Goal: Task Accomplishment & Management: Manage account settings

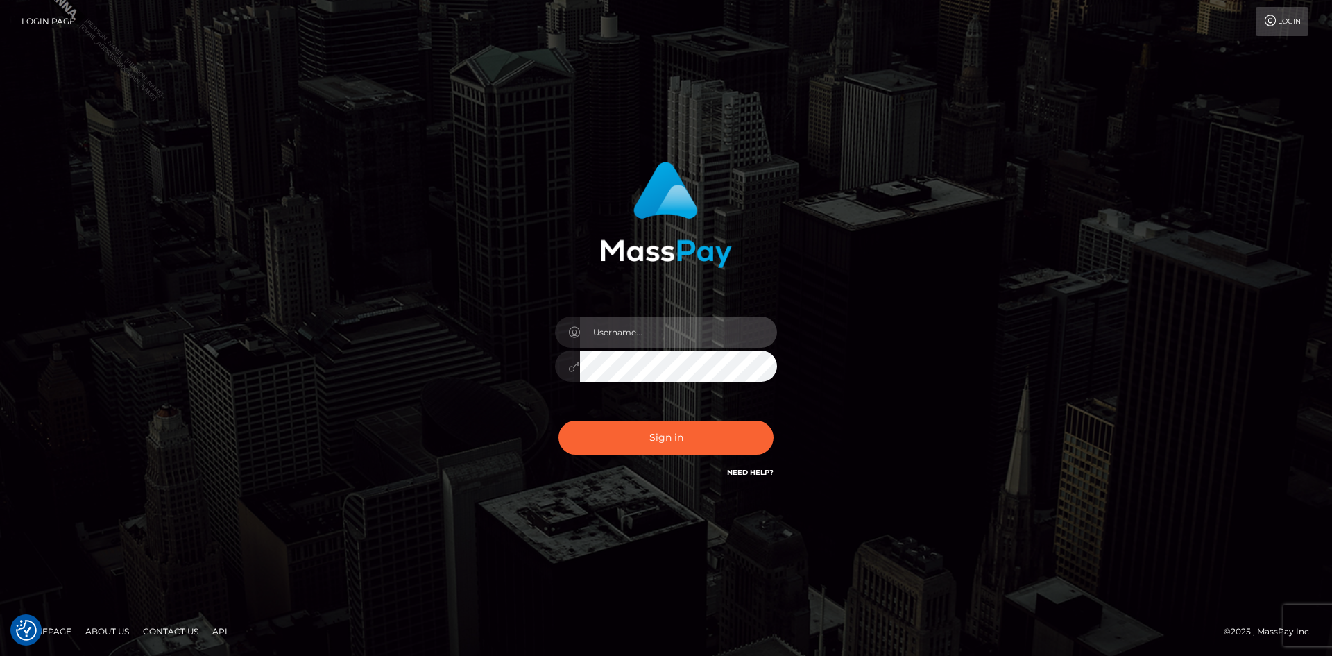
click at [618, 334] on input "text" at bounding box center [678, 331] width 197 height 31
type input "Marco.Spree"
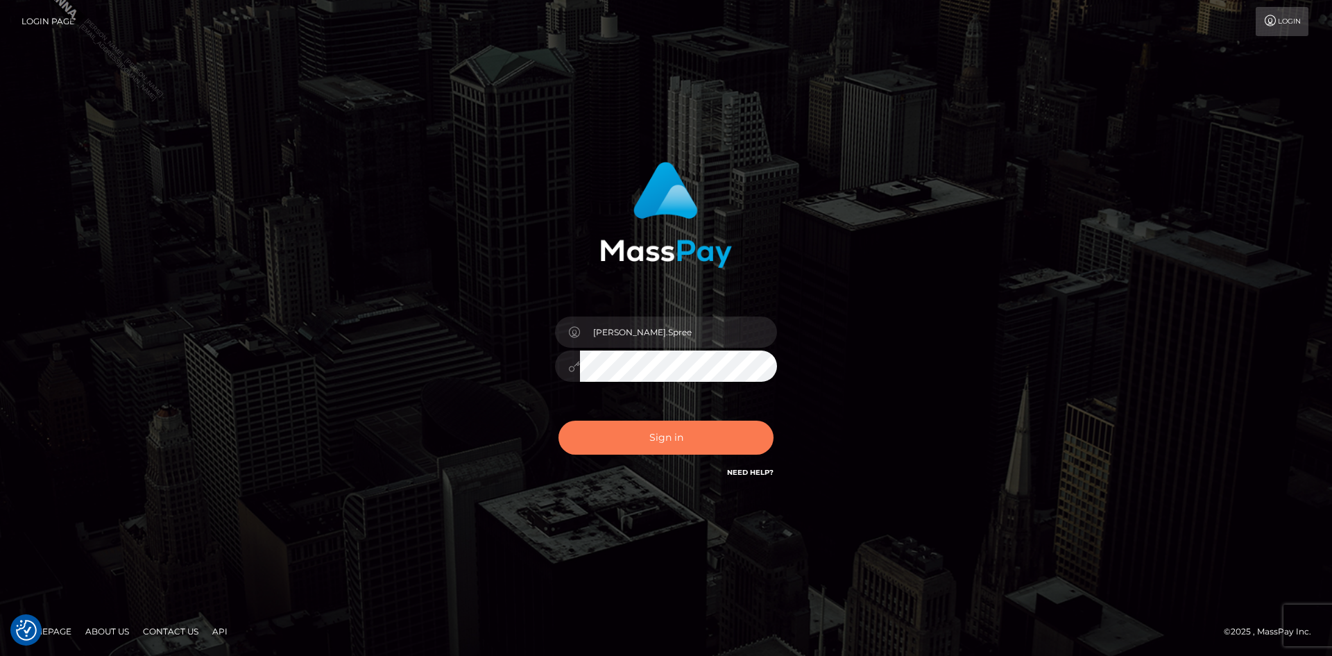
click at [662, 437] on button "Sign in" at bounding box center [666, 438] width 215 height 34
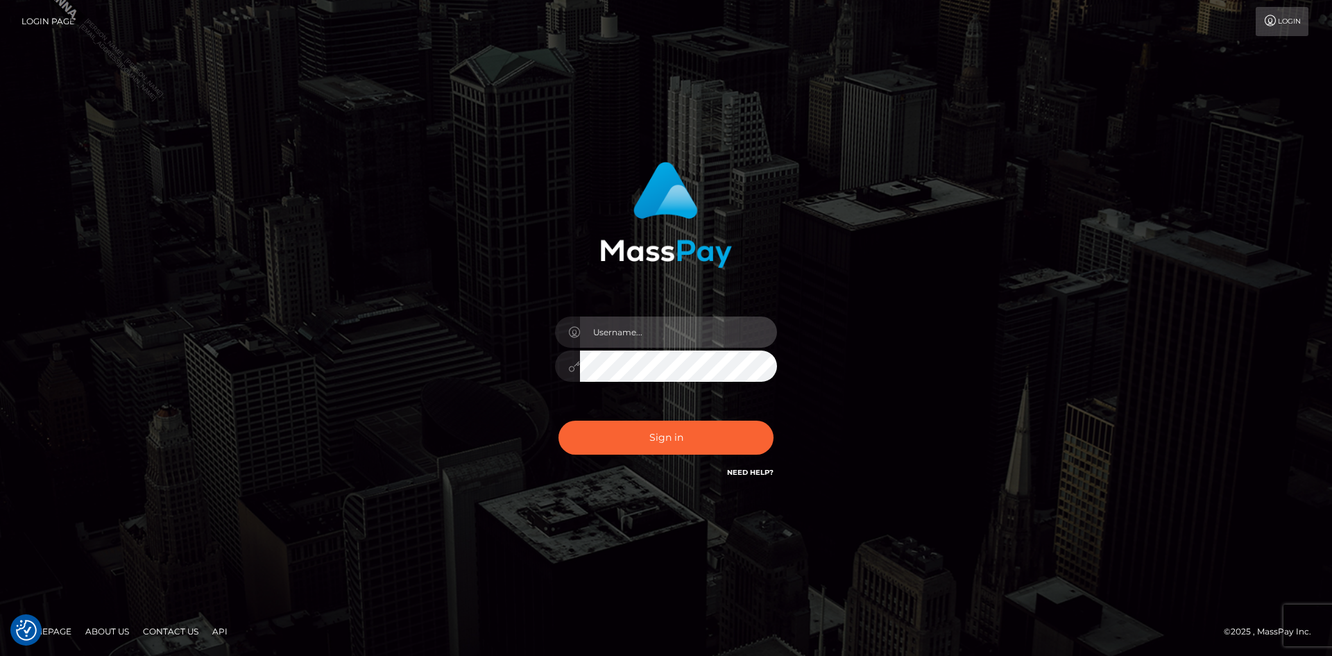
click at [652, 325] on input "text" at bounding box center [678, 331] width 197 height 31
type input "[PERSON_NAME].Spree"
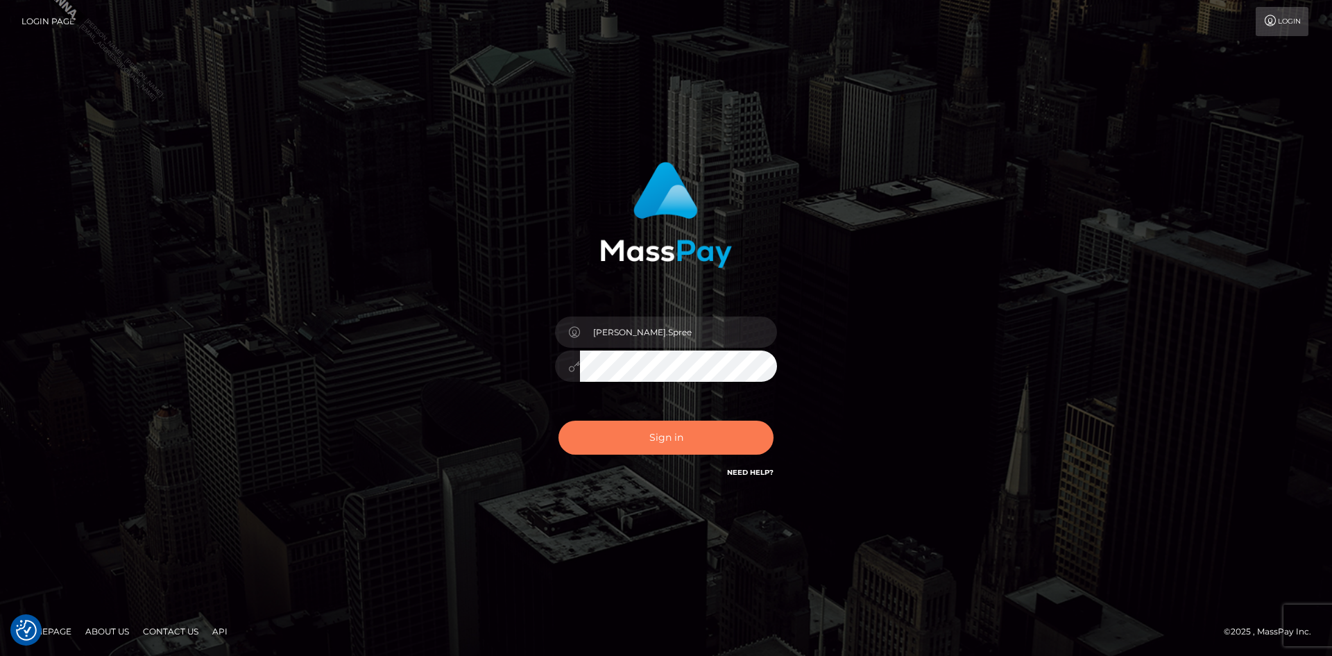
click at [668, 435] on button "Sign in" at bounding box center [666, 438] width 215 height 34
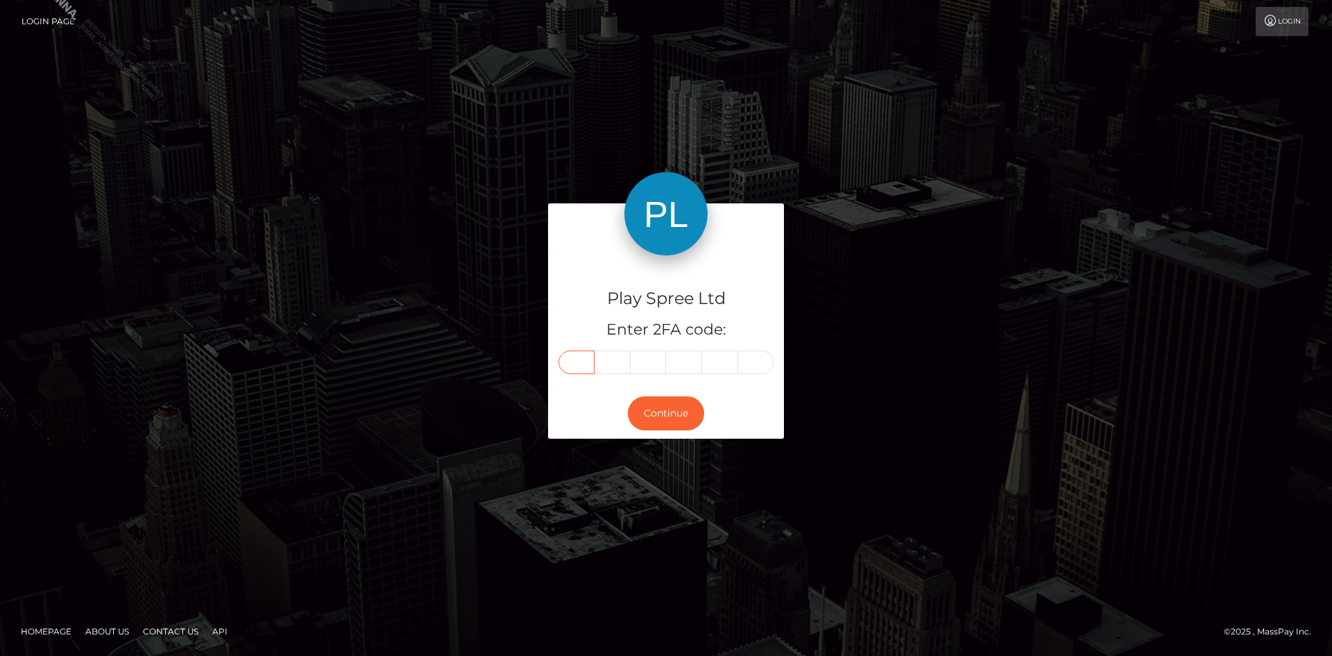
paste input "3"
type input "3"
type input "7"
type input "4"
type input "0"
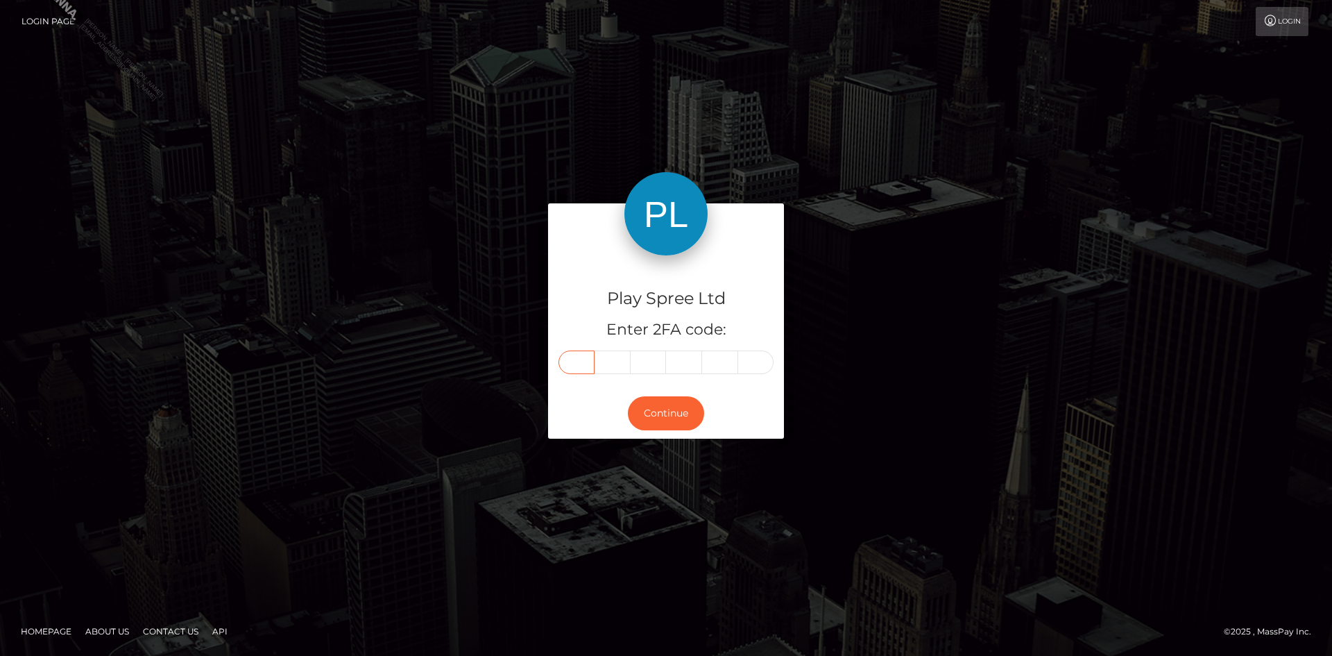
type input "5"
type input "8"
click at [670, 412] on button "Continue" at bounding box center [666, 413] width 76 height 34
